Goal: Transaction & Acquisition: Register for event/course

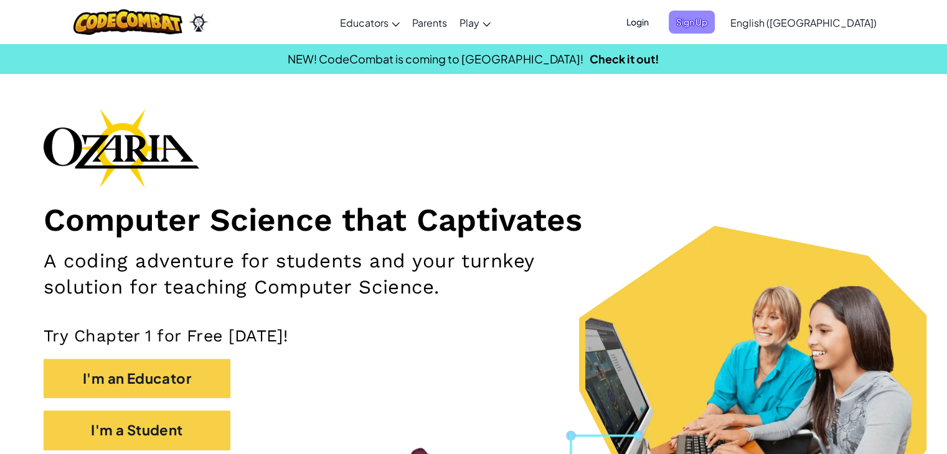
click at [715, 21] on span "Sign Up" at bounding box center [692, 22] width 46 height 23
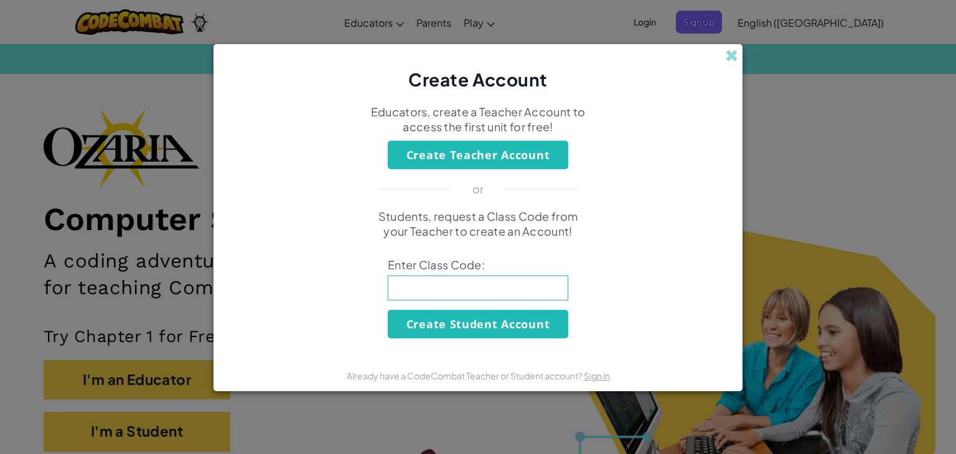
click at [488, 299] on input at bounding box center [478, 288] width 181 height 25
type input "FastNightEast"
click at [488, 317] on button "Create Student Account" at bounding box center [478, 324] width 181 height 29
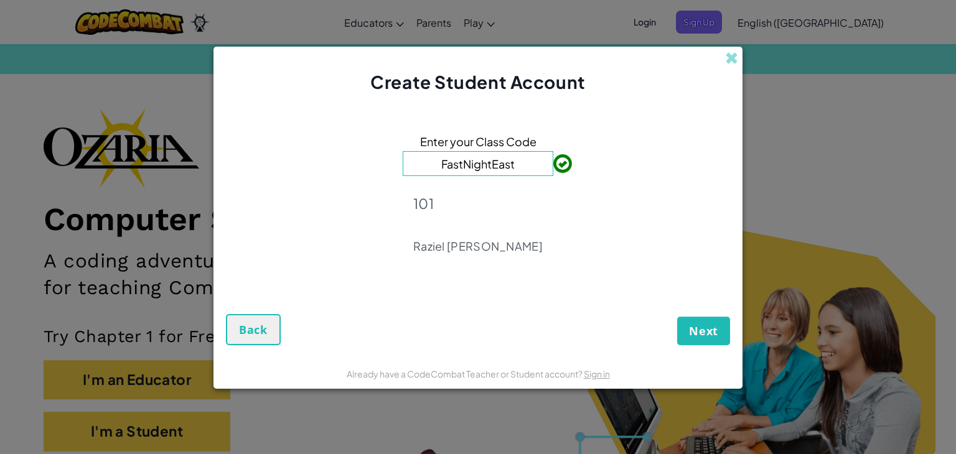
click at [739, 57] on div "Create Student Account" at bounding box center [478, 71] width 529 height 48
click at [725, 52] on div "Create Student Account" at bounding box center [478, 71] width 529 height 48
click at [728, 54] on span at bounding box center [731, 58] width 13 height 13
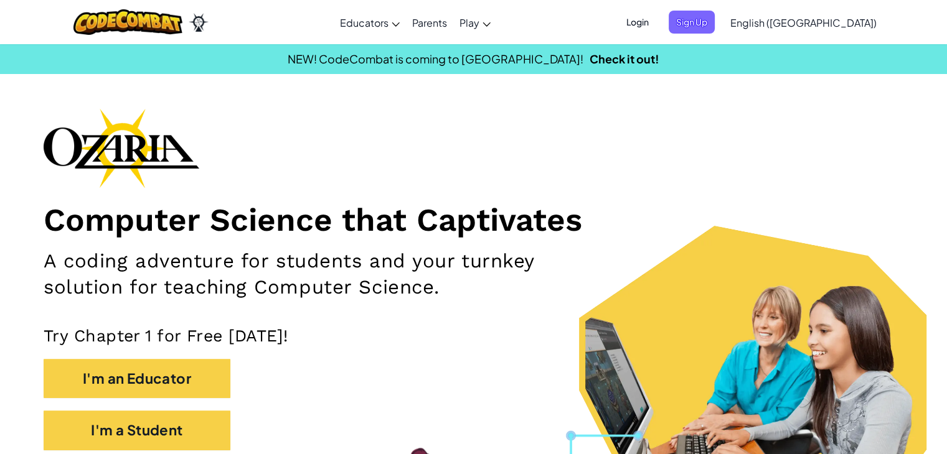
click at [656, 19] on span "Login" at bounding box center [637, 22] width 37 height 23
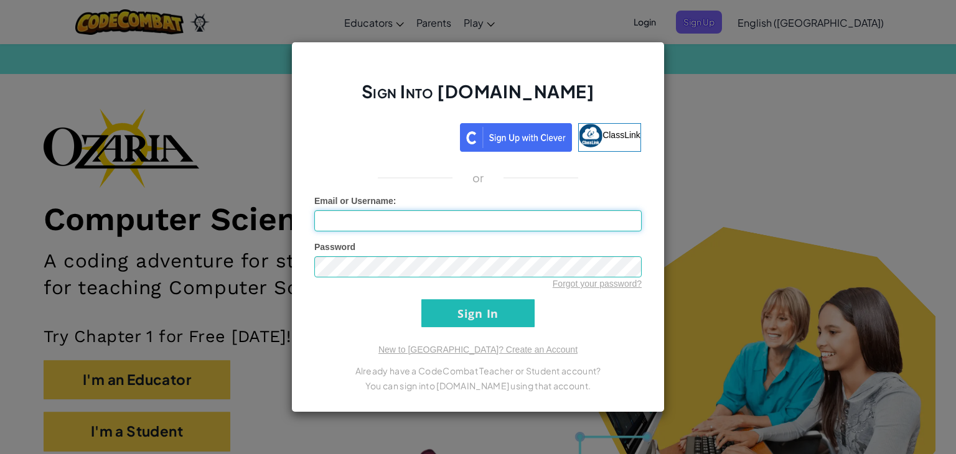
click at [443, 217] on input "Email or Username :" at bounding box center [477, 220] width 327 height 21
type input "[EMAIL_ADDRESS][DOMAIN_NAME]"
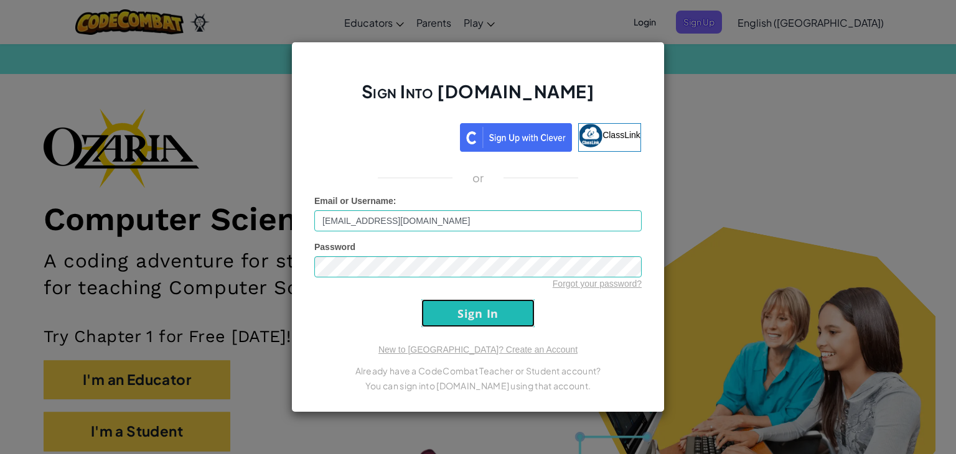
click at [479, 320] on input "Sign In" at bounding box center [477, 313] width 113 height 28
